Goal: Task Accomplishment & Management: Manage account settings

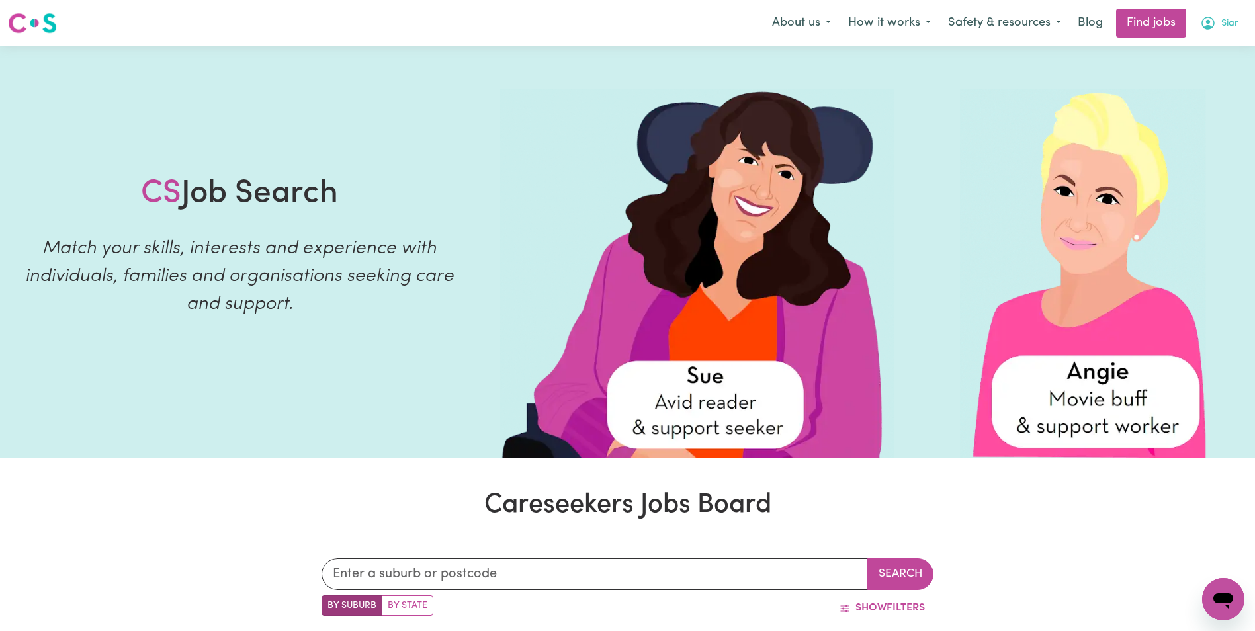
click at [1229, 23] on span "Siar" at bounding box center [1229, 24] width 17 height 15
click at [1187, 78] on link "My Dashboard" at bounding box center [1194, 76] width 105 height 25
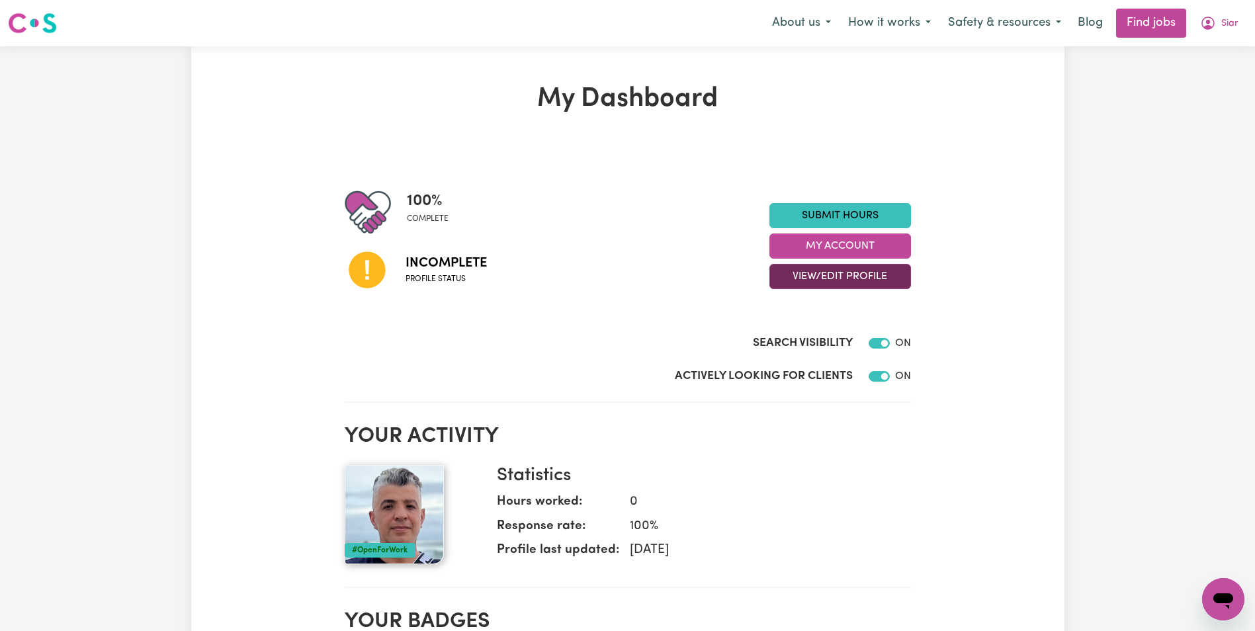
click at [837, 273] on button "View/Edit Profile" at bounding box center [840, 276] width 142 height 25
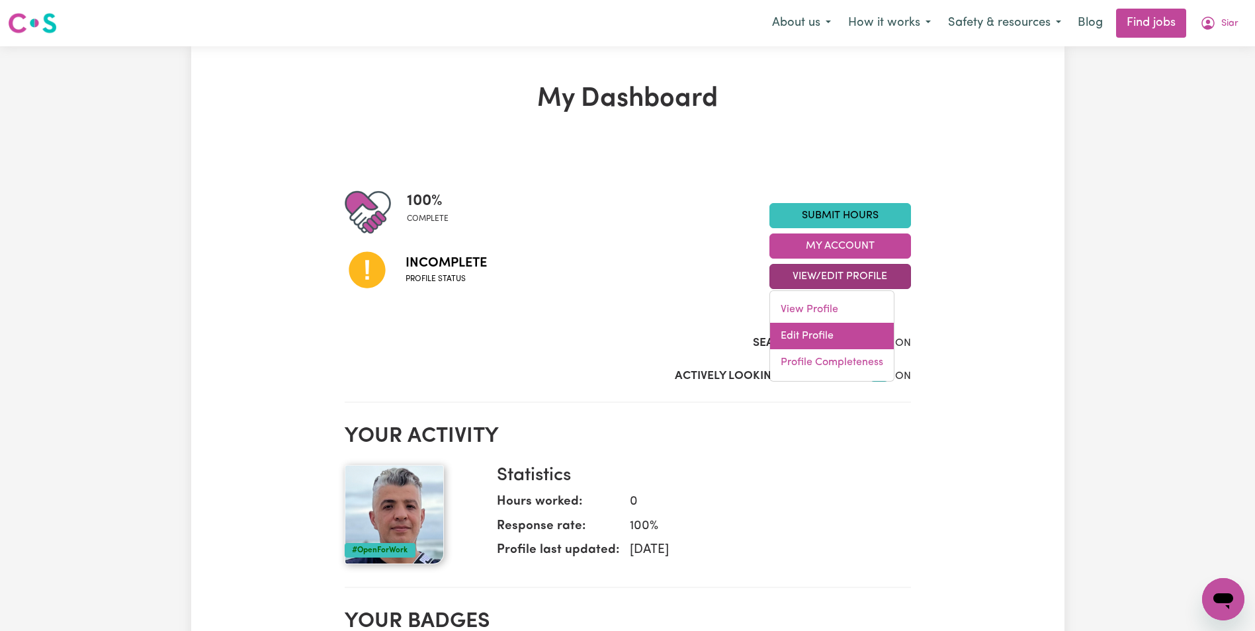
click at [816, 338] on link "Edit Profile" at bounding box center [832, 336] width 124 height 26
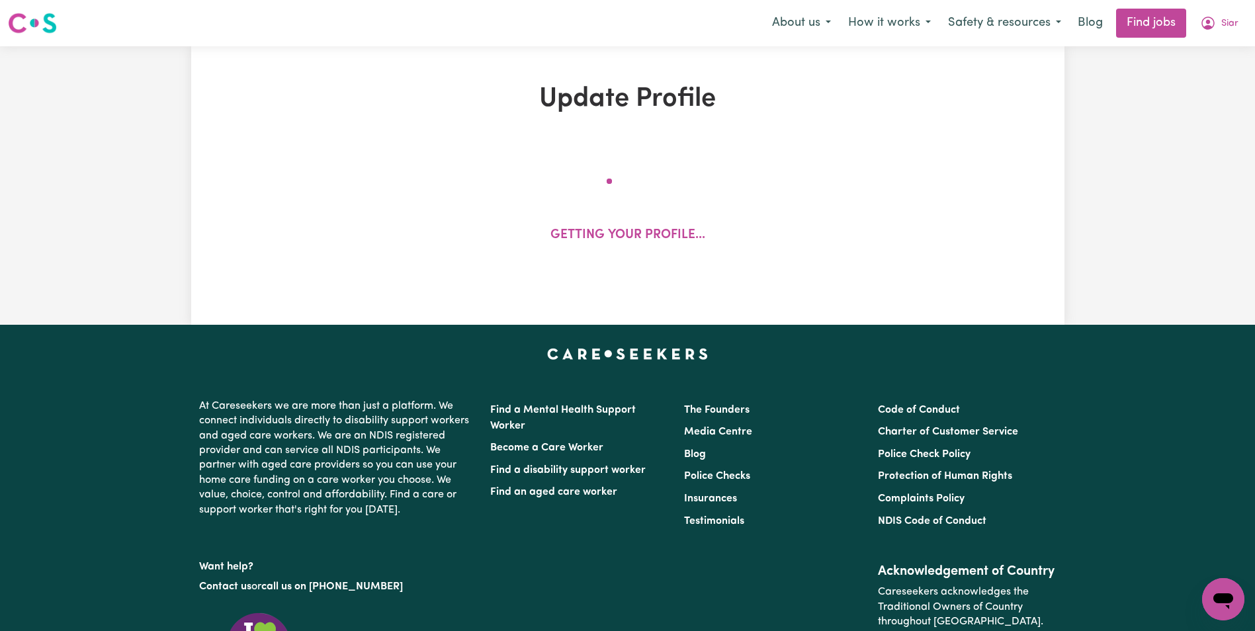
select select "male"
select select "Australian Citizen"
select select "Studying a healthcare related degree or qualification"
select select "49"
select select "69"
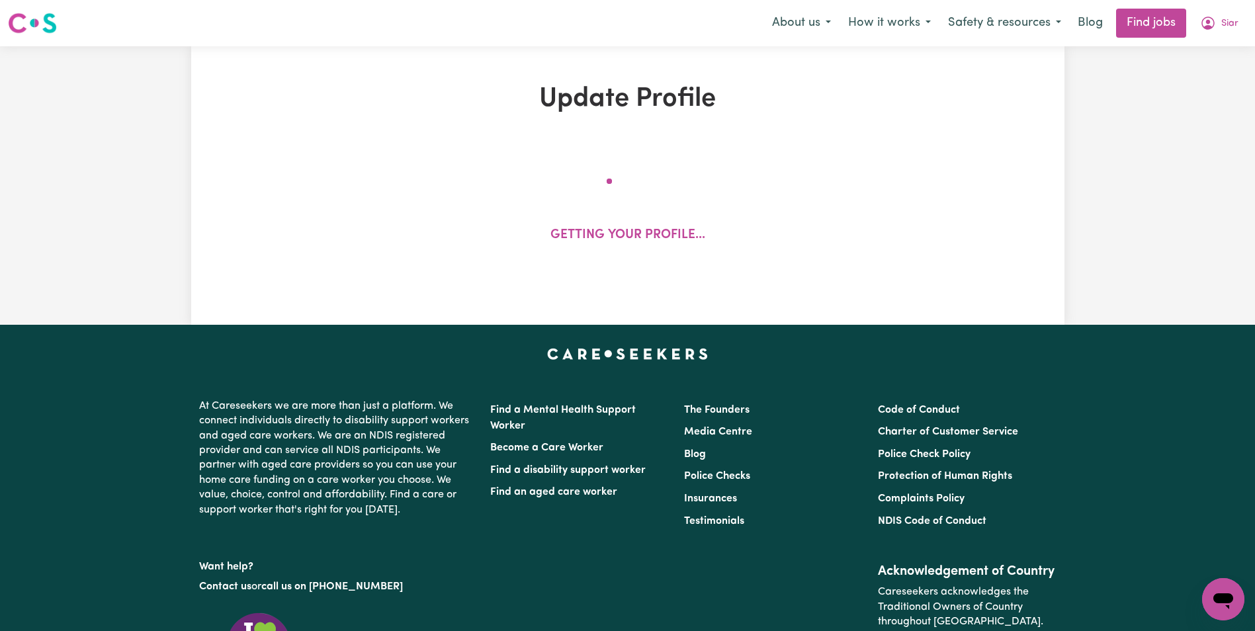
select select "70"
select select "99"
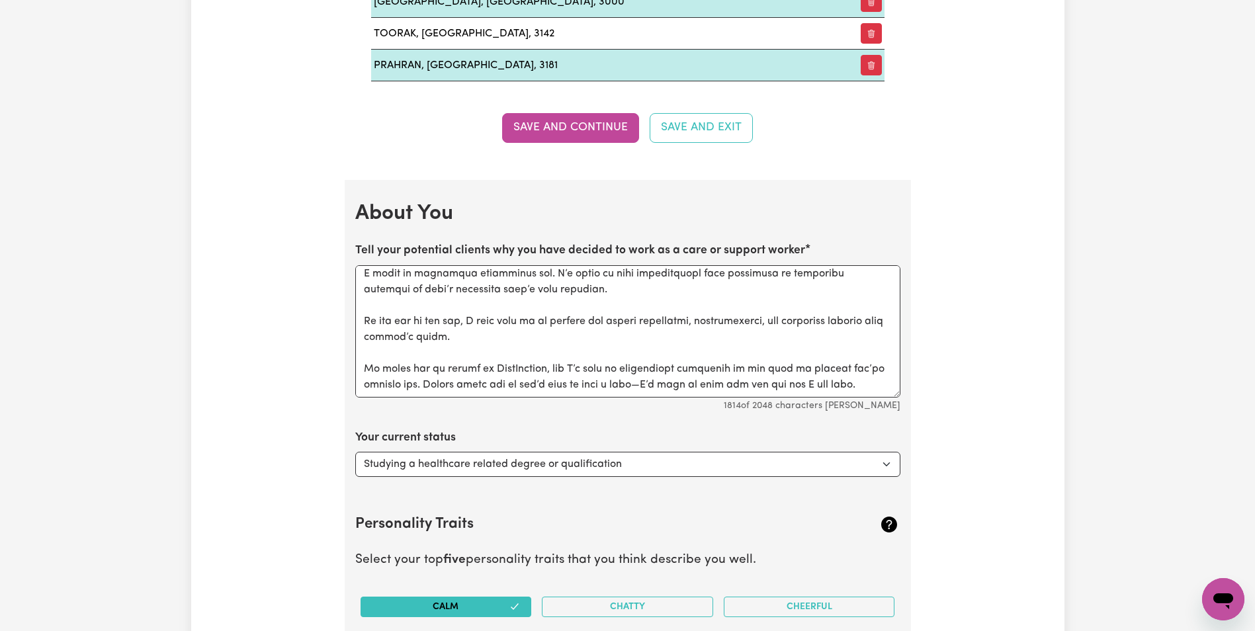
scroll to position [1918, 0]
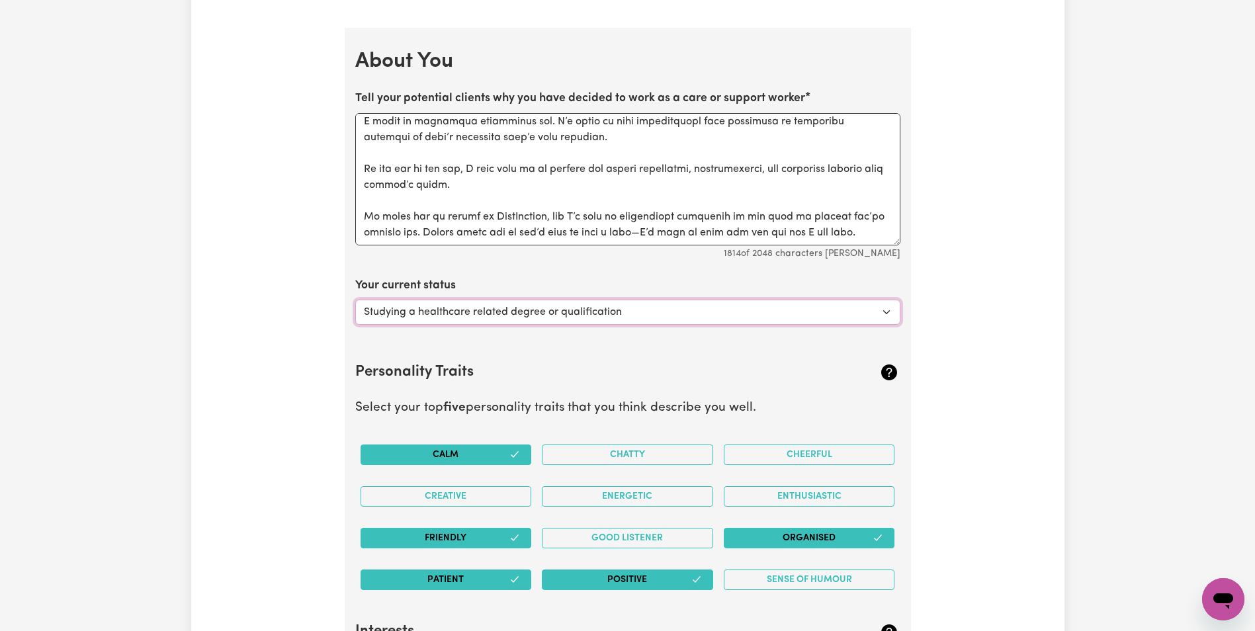
click at [876, 308] on select "Select... Studying a healthcare related degree or qualification Studying a non-…" at bounding box center [627, 312] width 545 height 25
select select "Embarking on a career change into the care industry"
click at [355, 300] on select "Select... Studying a healthcare related degree or qualification Studying a non-…" at bounding box center [627, 312] width 545 height 25
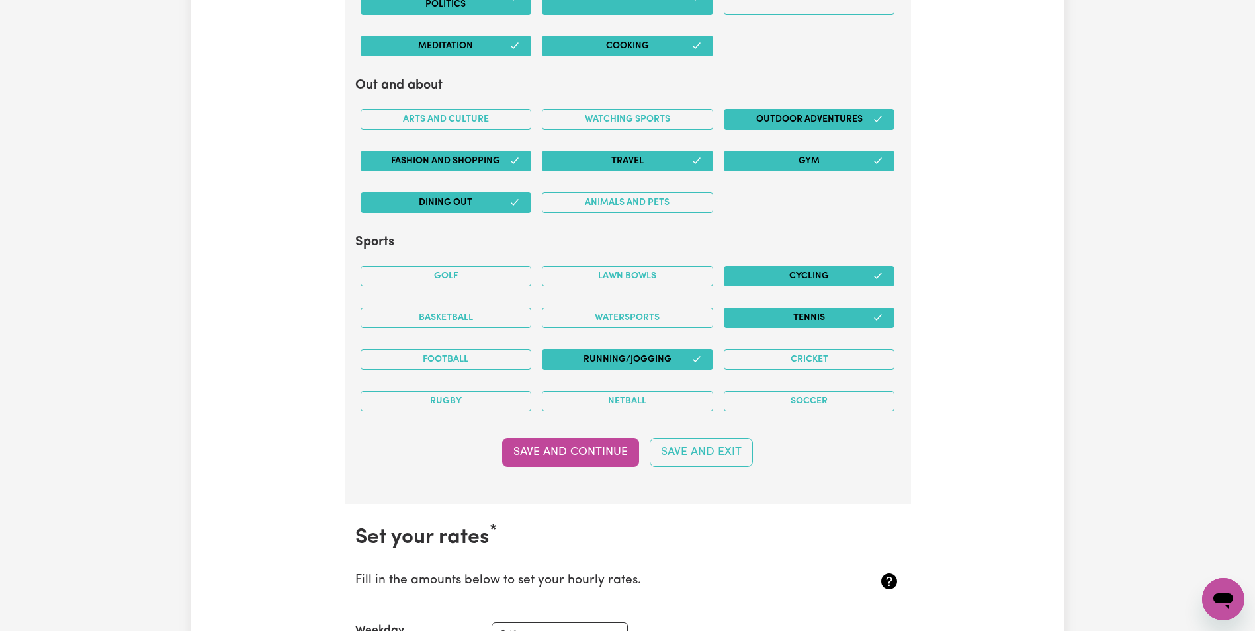
scroll to position [2712, 0]
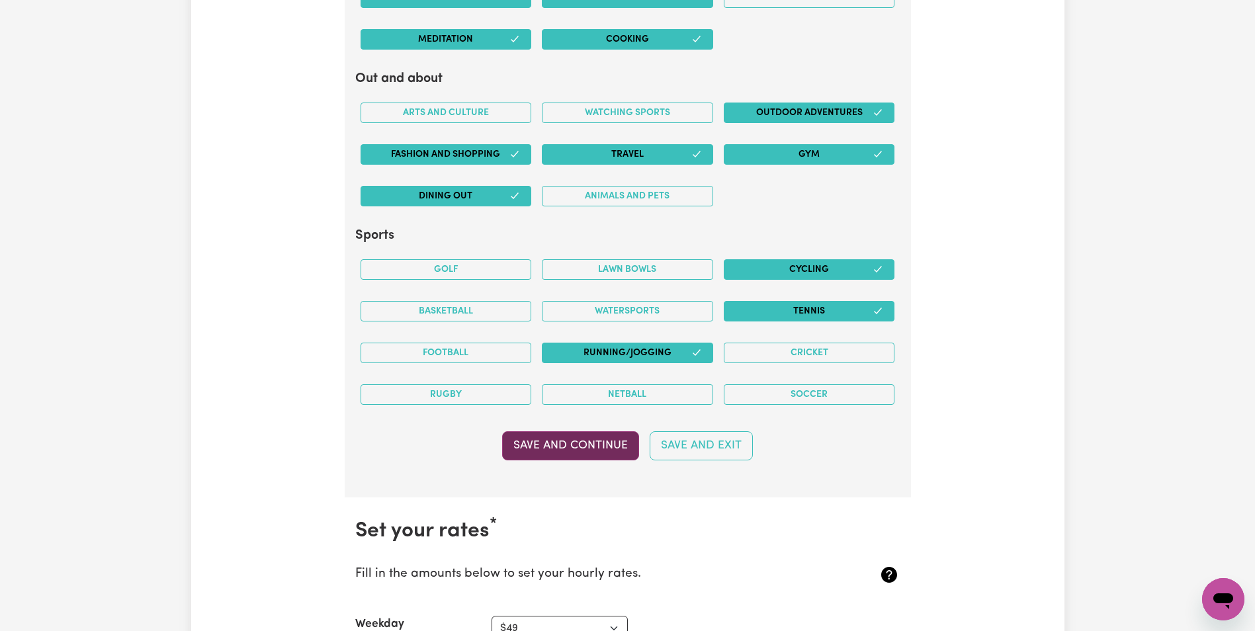
click at [603, 449] on button "Save and Continue" at bounding box center [570, 445] width 137 height 29
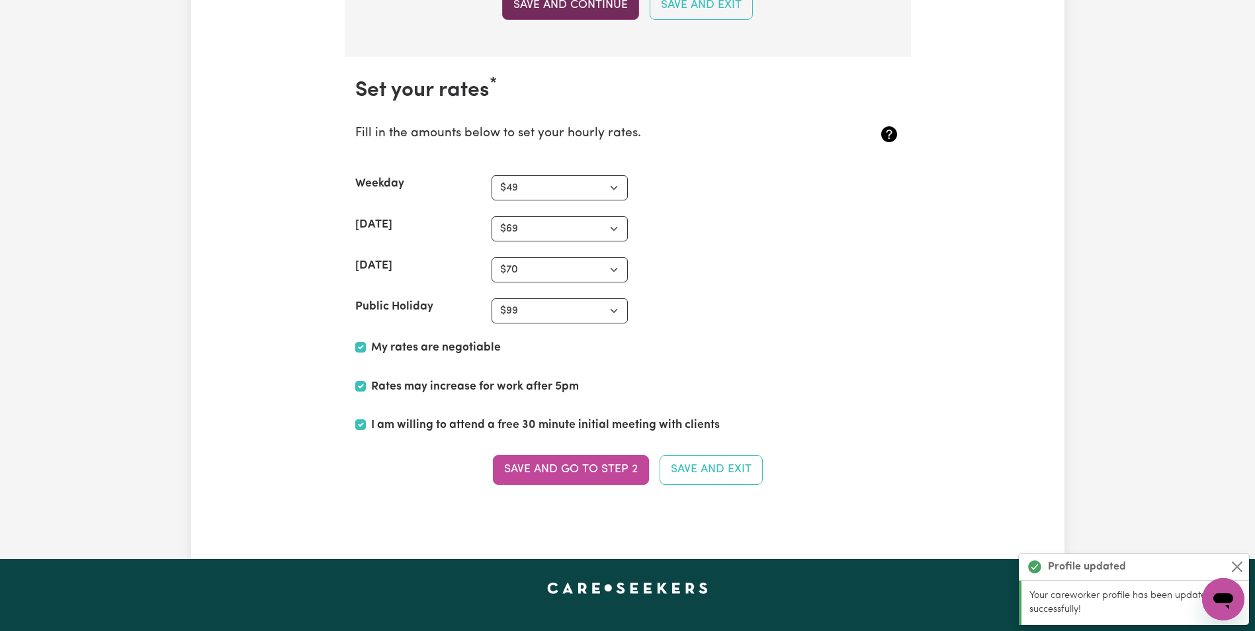
scroll to position [3209, 0]
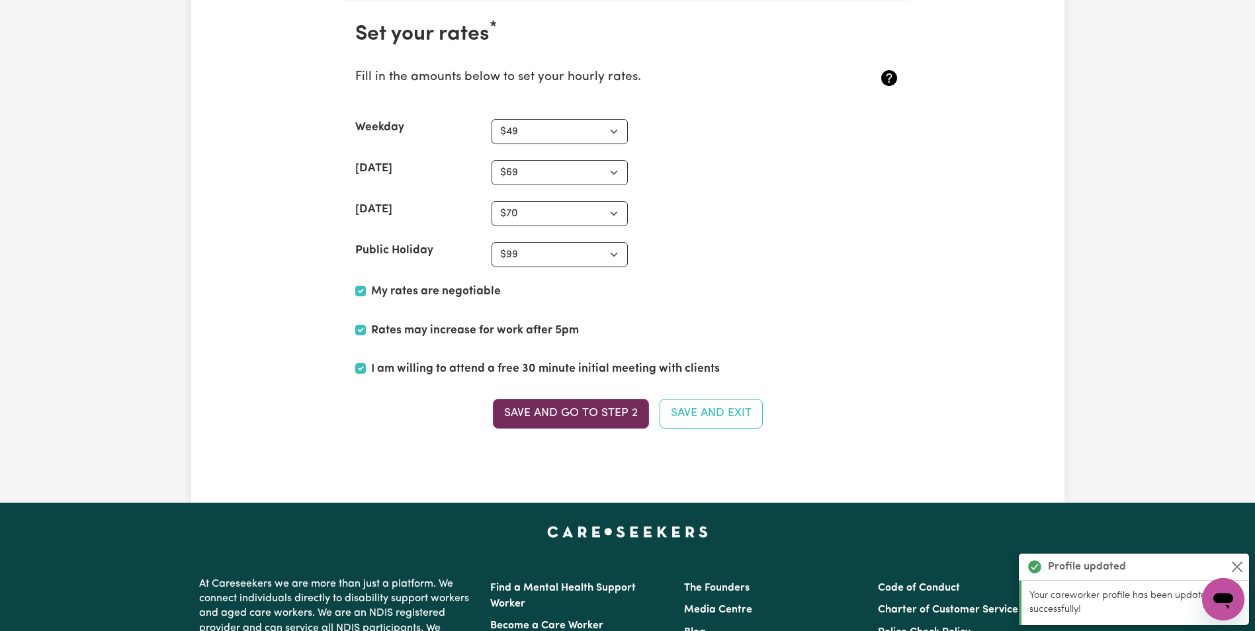
click at [592, 413] on button "Save and go to Step 2" at bounding box center [571, 413] width 156 height 29
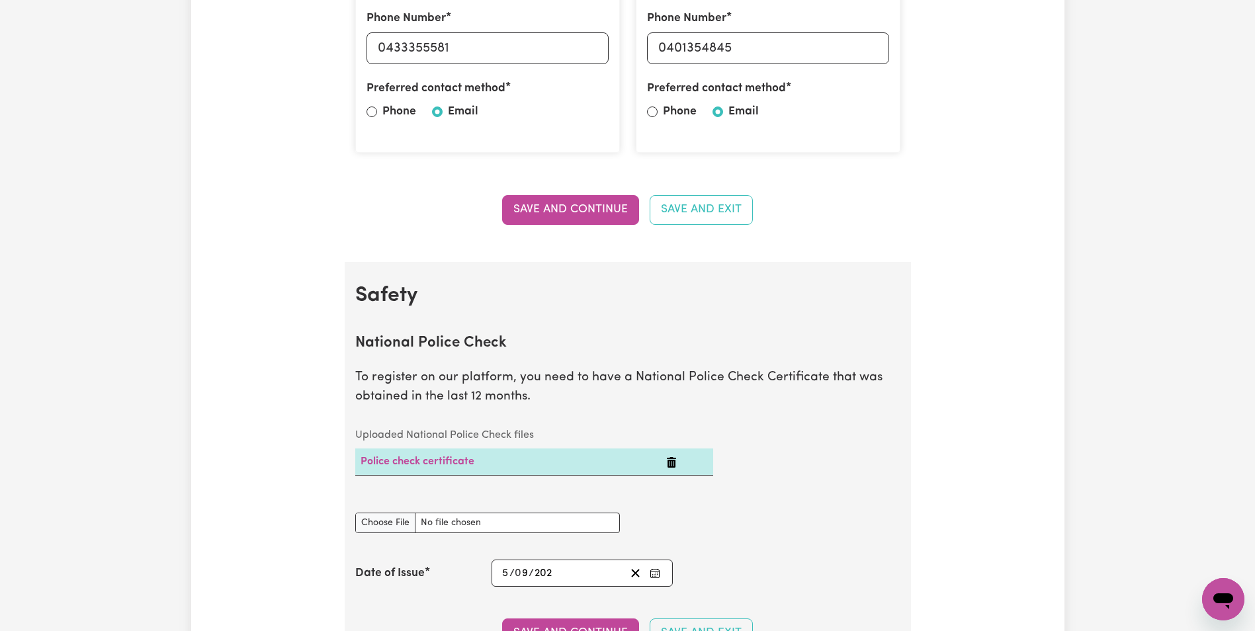
scroll to position [0, 0]
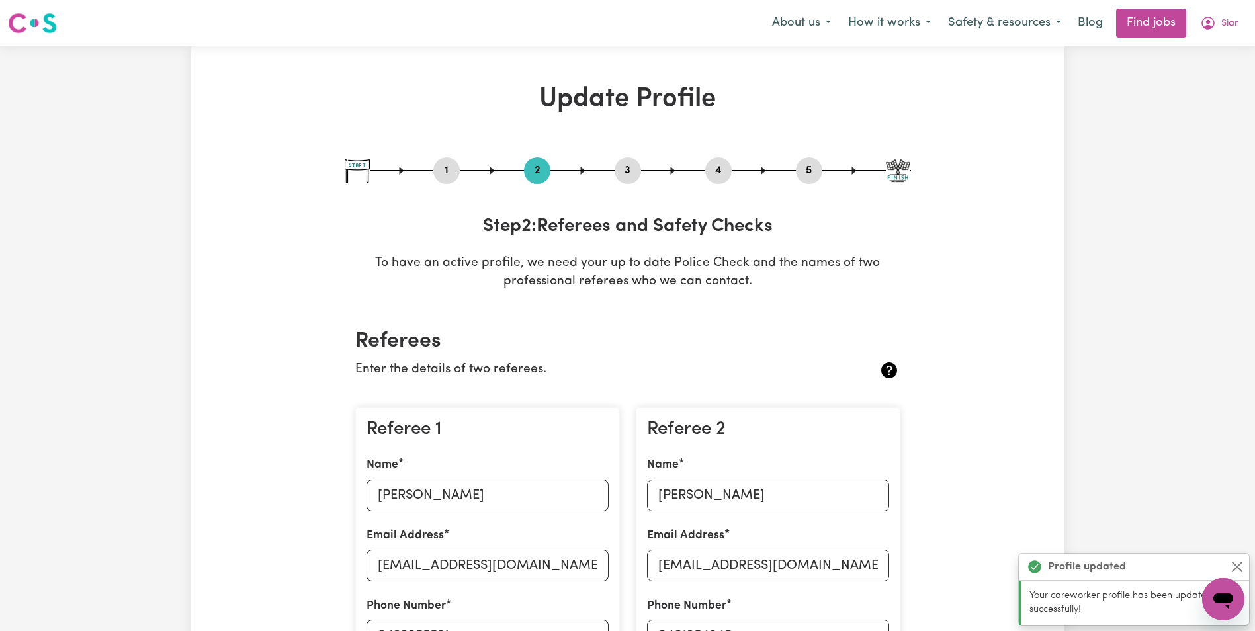
click at [812, 170] on button "5" at bounding box center [809, 170] width 26 height 17
select select "I am providing services privately on my own"
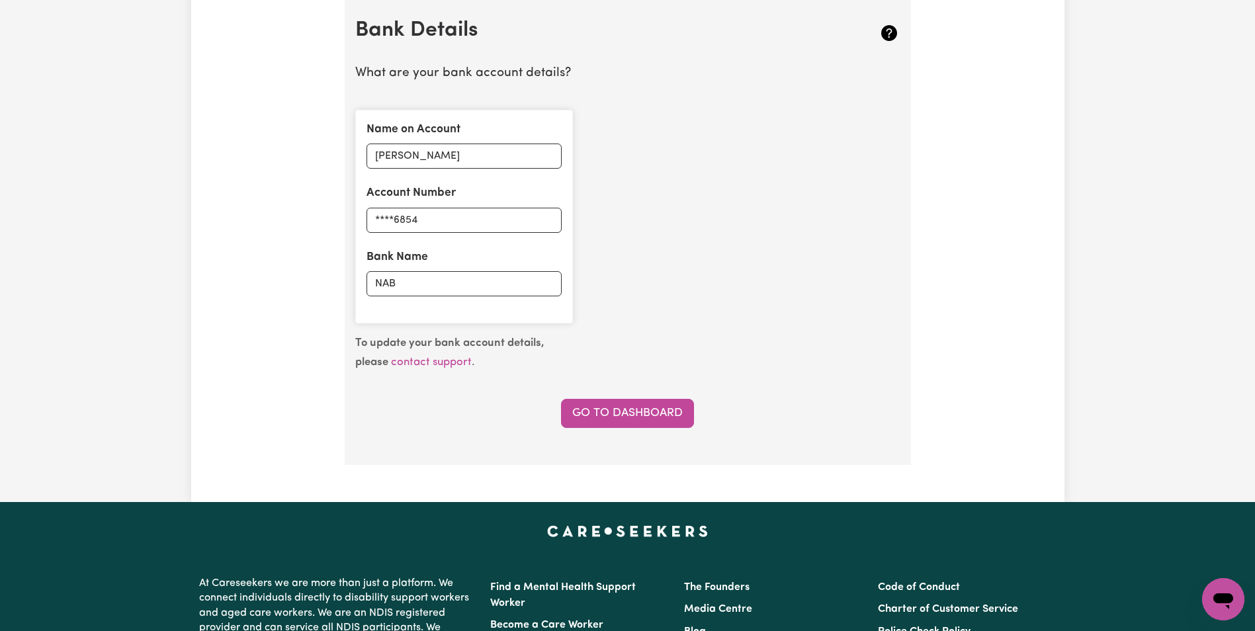
scroll to position [926, 0]
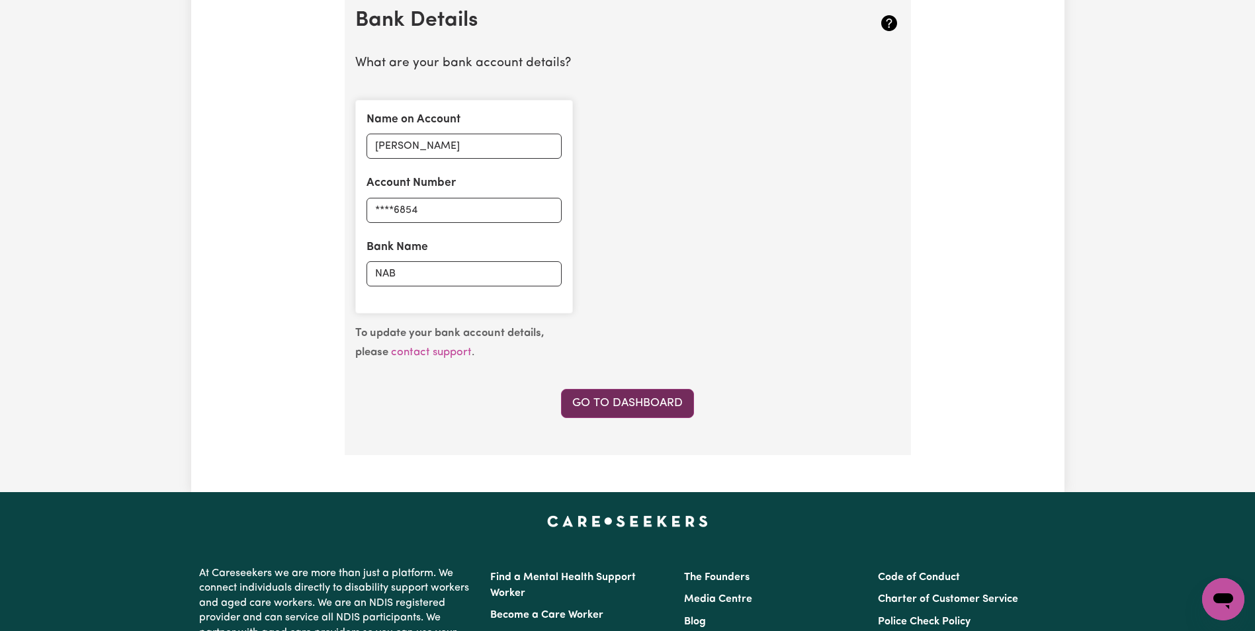
click at [647, 411] on link "Go to Dashboard" at bounding box center [627, 403] width 133 height 29
